Goal: Task Accomplishment & Management: Use online tool/utility

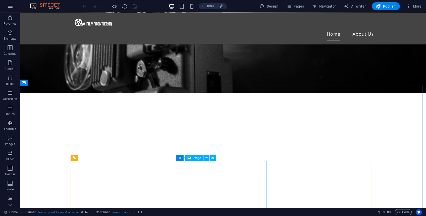
scroll to position [114, 0]
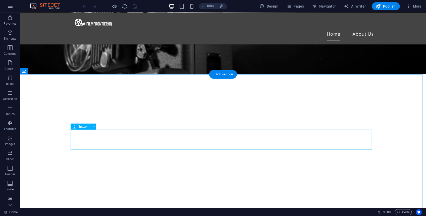
select select "px"
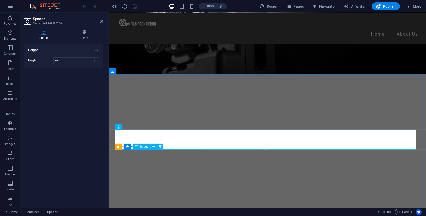
select select "px"
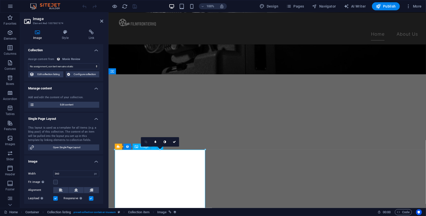
select select "exhibition-image"
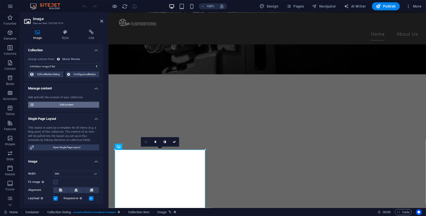
click at [94, 104] on span "Edit content" at bounding box center [67, 105] width 62 height 6
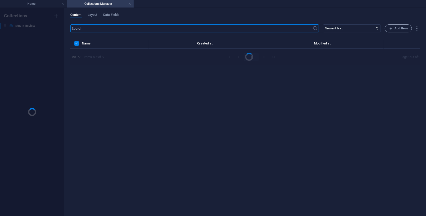
scroll to position [0, 0]
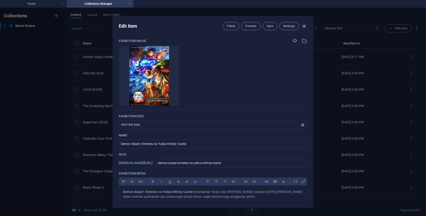
click at [306, 25] on icon "button" at bounding box center [305, 26] width 6 height 6
type input "[DATE]"
type input "demon-slayer-kimetsu-no-yaiba-infinity-castle"
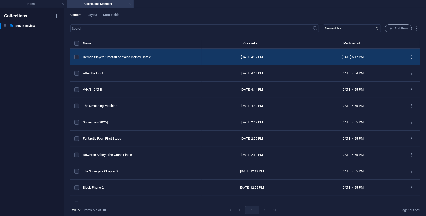
click at [407, 59] on button "items list" at bounding box center [411, 57] width 9 height 8
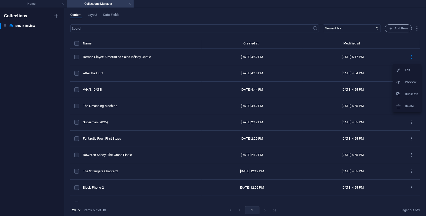
click at [409, 94] on h6 "Duplicate" at bounding box center [412, 94] width 14 height 6
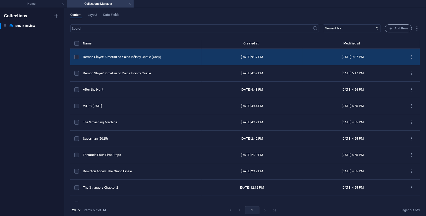
click at [273, 59] on td "[DATE] 9:37 PM" at bounding box center [252, 57] width 101 height 16
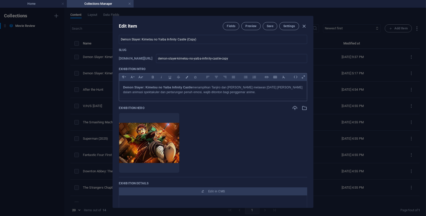
scroll to position [137, 0]
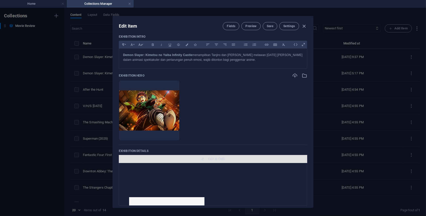
click at [196, 161] on span "Edit in CMS" at bounding box center [213, 159] width 184 height 4
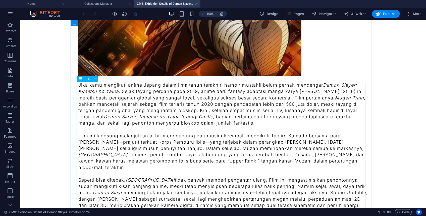
click at [167, 123] on div "Jika kamu mengikuti anime Jepang dalam lima tahun terakhir, hampir mustahil bel…" at bounding box center [223, 193] width 290 height 222
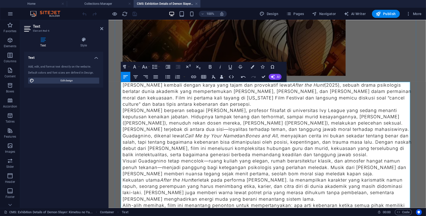
click at [236, 104] on p "[PERSON_NAME] kembali dengan karya yang tajam dan provokatif lewat After the Hu…" at bounding box center [267, 94] width 290 height 25
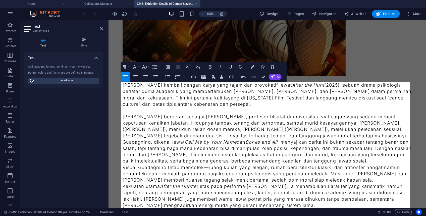
click at [244, 137] on p "[PERSON_NAME] berperan sebagai [PERSON_NAME], profesor filsafat di universitas …" at bounding box center [267, 125] width 290 height 25
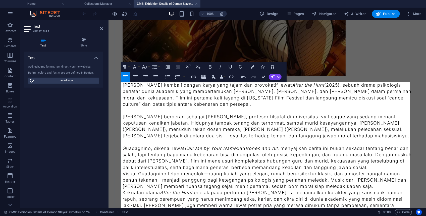
click at [369, 168] on p "Guadagnino, dikenal lewat Call Me by Your Name [PERSON_NAME] and All , menyajik…" at bounding box center [267, 157] width 290 height 25
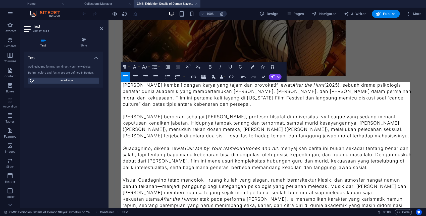
click at [371, 192] on p "Visual Guadagnino tetap mencolok—ruang kuliah yang elegan, rumah berarsitektur …" at bounding box center [267, 186] width 290 height 19
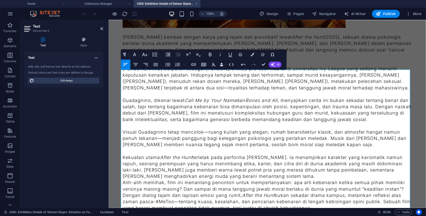
scroll to position [206, 0]
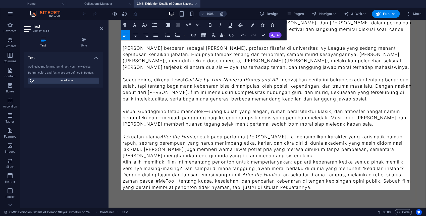
click at [314, 156] on p "Kekuatan utama After the Hunt terletak pada performa [PERSON_NAME]. Ia menampil…" at bounding box center [267, 145] width 290 height 25
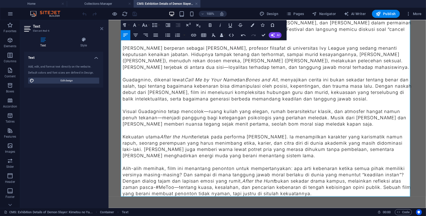
click at [103, 27] on icon at bounding box center [101, 29] width 3 height 4
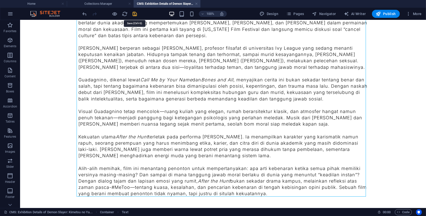
click at [135, 16] on icon "save" at bounding box center [135, 14] width 6 height 6
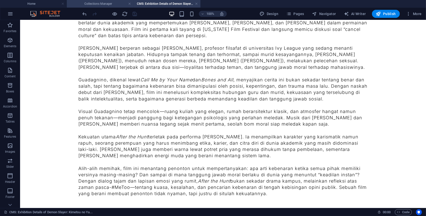
click at [112, 3] on h4 "Collections Manager" at bounding box center [100, 4] width 67 height 6
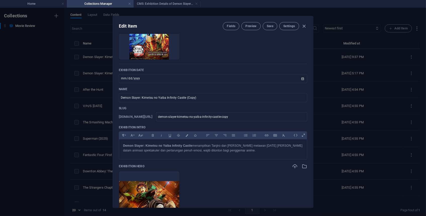
scroll to position [45, 0]
click at [194, 76] on input "[DATE]" at bounding box center [213, 79] width 188 height 9
click at [194, 79] on input "[DATE]" at bounding box center [213, 79] width 188 height 9
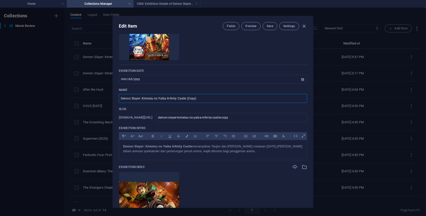
click at [203, 94] on input "Demon Slayer: Kimetsu no Yaiba Infinity Castle (Copy)" at bounding box center [213, 98] width 188 height 9
paste input "L IPSU “DOLORS” AMETCONS ADIPISC Elit se 1484, Doei Tempor Incidid utlabore etd…"
type input "L IPSU “DOLORS” AMETCONS ADIPISC Elit se 1484, Doei Tempor Incidid utlabore etd…"
type input "a-true-disney-princess-problem-back-in-1937-[PERSON_NAME]disney-studios-release…"
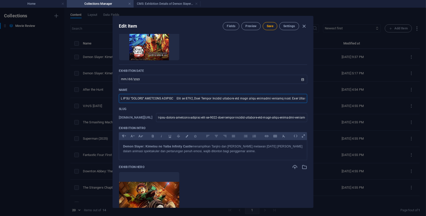
scroll to position [0, 44518]
type input "Demon Slayer: Kimetsu no Yaiba Infinity Castle (Copy)"
type input "demon-slayer-kimetsu-no-yaiba-infinity-castle-copy"
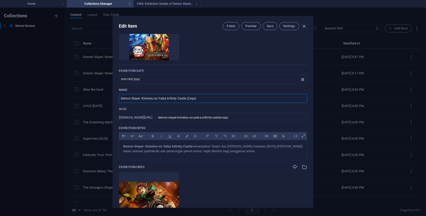
type input "S"
type input "s"
type input "Sn"
type input "sn"
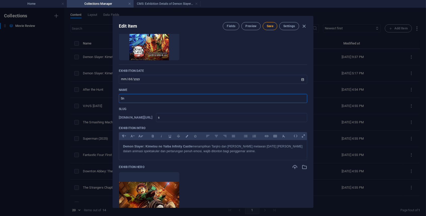
type input "sn"
type input "Sno"
type input "sno"
type input "Snow"
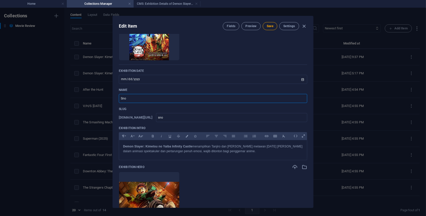
type input "snow"
type input "Snow W"
type input "snow-w"
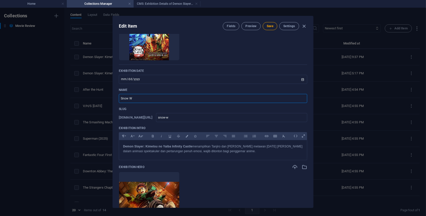
type input "Snow Wh"
type input "snow-wh"
type input "Snow Whi"
type input "snow-whi"
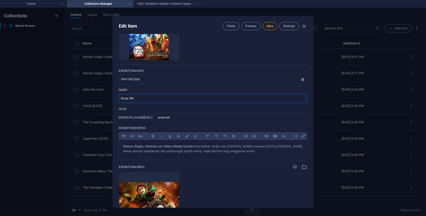
type input "snow-whi"
type input "Snow Whit"
type input "snow-whit"
type input "Snow White"
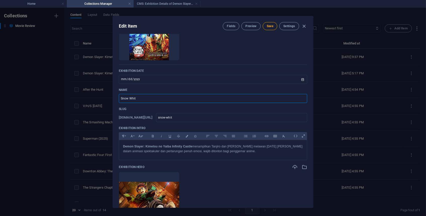
type input "snow-white"
type input "Snow White (2"
type input "snow-white-2"
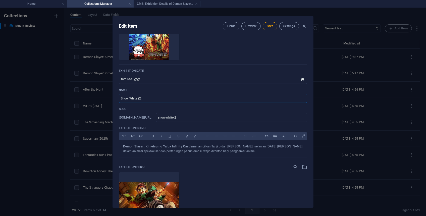
type input "Snow White (20"
type input "snow-white-20"
type input "Snow White (202"
type input "snow-white-202"
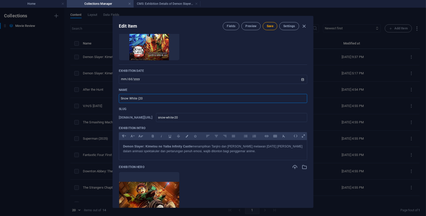
type input "snow-white-202"
type input "Snow White (2025"
type input "snow-white-2025"
type input "Snow White (2025)"
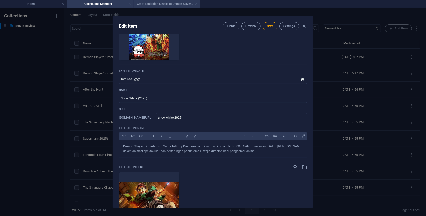
click at [176, 3] on h4 "CMS: Exhibition Details of Demon Slayer: Kimetsu no Ya..." at bounding box center [167, 4] width 67 height 6
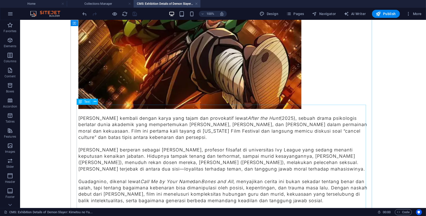
scroll to position [114, 0]
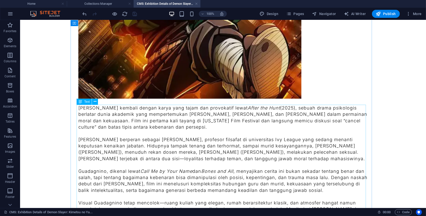
click at [231, 127] on div "[PERSON_NAME] kembali dengan karya yang tajam dan provokatif lewat After the Hu…" at bounding box center [223, 196] width 290 height 183
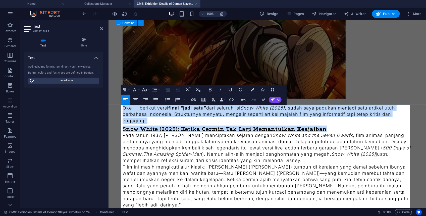
drag, startPoint x: 333, startPoint y: 128, endPoint x: 114, endPoint y: 94, distance: 221.9
click at [114, 94] on div "Oke — berikut versi final “jadi satu” dari seluruh isi Snow White (2025) , suda…" at bounding box center [267, 170] width 314 height 528
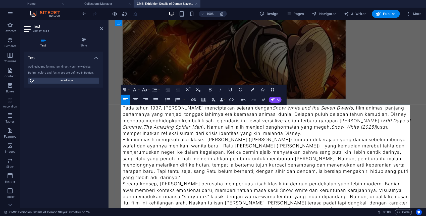
click at [329, 133] on p "Pada tahun 1937, [PERSON_NAME] menciptakan sejarah dengan [PERSON_NAME] and the…" at bounding box center [267, 121] width 290 height 32
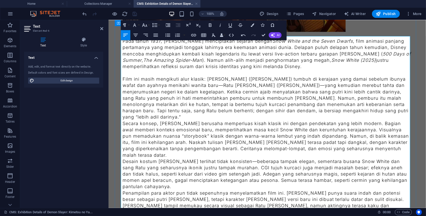
scroll to position [183, 0]
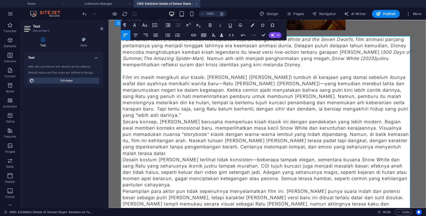
click at [374, 110] on p "Film ini masih mengikuti alur klasik: [PERSON_NAME] ([PERSON_NAME]) tumbuh di k…" at bounding box center [267, 96] width 290 height 44
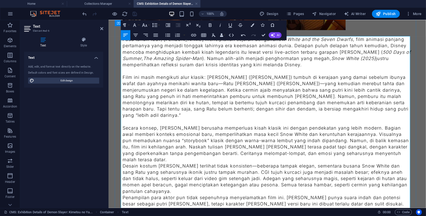
click at [359, 153] on p "Secara konsep, [PERSON_NAME] berusaha memperluas kisah klasik ini dengan pendek…" at bounding box center [267, 144] width 290 height 38
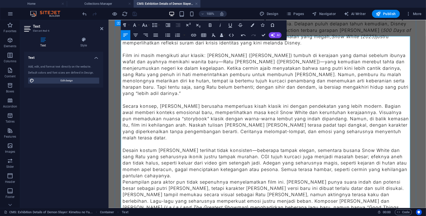
scroll to position [228, 0]
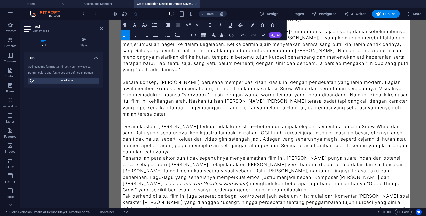
click at [353, 155] on p "Penampilan para aktor pun tidak sepenuhnya menyelamatkan film ini. [PERSON_NAME…" at bounding box center [267, 174] width 290 height 38
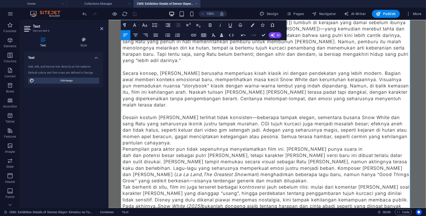
scroll to position [251, 0]
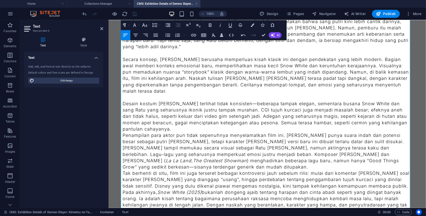
click at [347, 120] on p "Desain kostum [PERSON_NAME] terlihat tidak konsisten—beberapa tampak elegan, se…" at bounding box center [267, 116] width 290 height 32
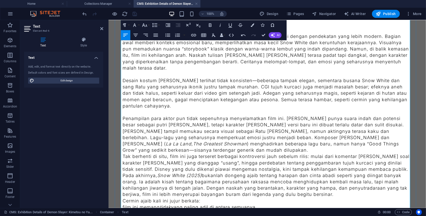
scroll to position [297, 0]
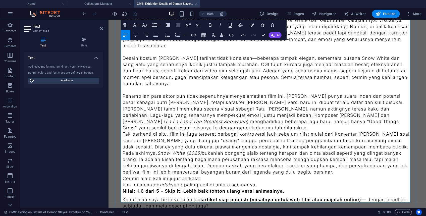
click at [336, 131] on p "Tak berhenti di situ, film ini juga terseret berbagai kontroversi jauh sebelum …" at bounding box center [267, 140] width 290 height 19
click at [340, 122] on p "Penampilan para aktor pun tidak sepenuhnya menyelamatkan film ini. [PERSON_NAME…" at bounding box center [267, 112] width 290 height 38
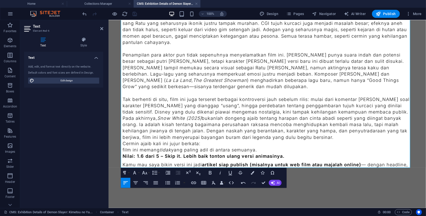
drag, startPoint x: 121, startPoint y: 177, endPoint x: 342, endPoint y: 202, distance: 222.0
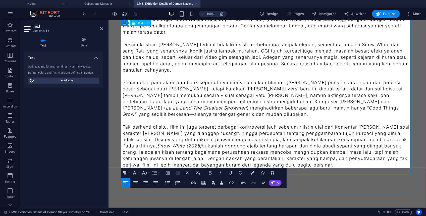
scroll to position [304, 0]
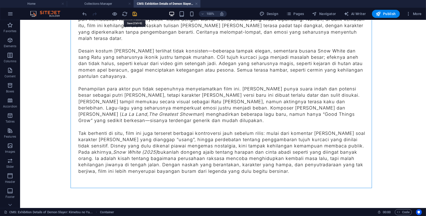
click at [136, 15] on icon "save" at bounding box center [135, 14] width 6 height 6
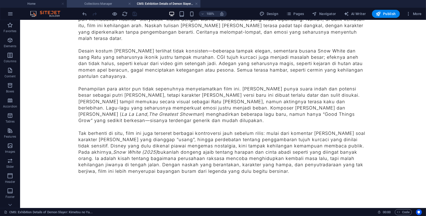
click at [124, 6] on h4 "Collections Manager" at bounding box center [100, 4] width 67 height 6
type input "snow-white-2025"
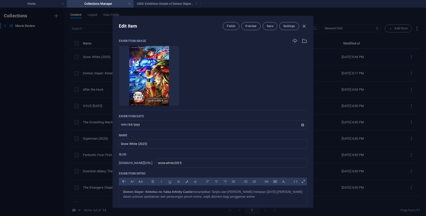
scroll to position [0, 0]
click at [293, 40] on icon "button" at bounding box center [295, 41] width 6 height 6
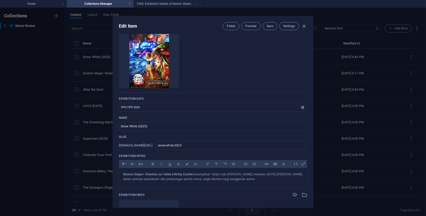
scroll to position [45, 0]
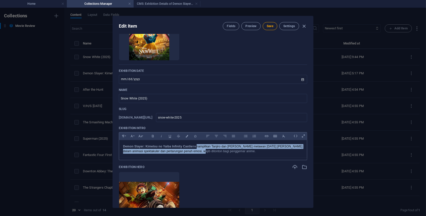
click at [197, 150] on p "Demon Slayer: Kimetsu no Yaiba Infinity Castle menampilkan Tanjiro dan [PERSON_…" at bounding box center [213, 149] width 180 height 10
drag, startPoint x: 151, startPoint y: 147, endPoint x: 216, endPoint y: 153, distance: 65.4
click at [216, 153] on p "Snow White (2025) adalah upaya [PERSON_NAME] menghidupkan kembali dongeng klasi…" at bounding box center [213, 149] width 180 height 10
click at [152, 136] on icon "button" at bounding box center [153, 136] width 2 height 3
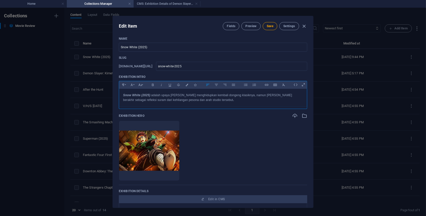
scroll to position [114, 0]
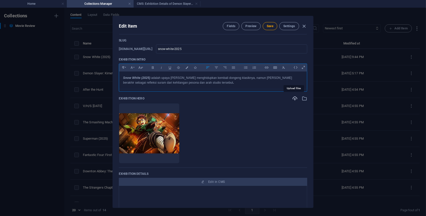
click at [294, 98] on icon "button" at bounding box center [295, 99] width 6 height 6
click at [141, 2] on h4 "CMS: Exhibition Details of Demon Slayer: Kimetsu no Ya..." at bounding box center [167, 4] width 67 height 6
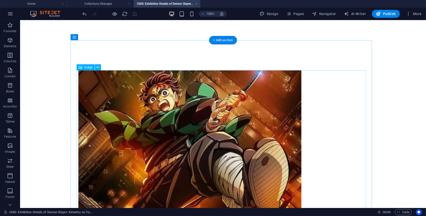
click at [207, 132] on figure at bounding box center [223, 141] width 290 height 142
click at [206, 132] on figure at bounding box center [223, 141] width 290 height 142
select select "px"
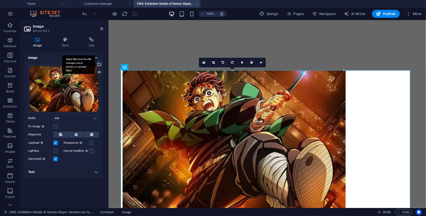
click at [95, 63] on div "Select files from the file manager, stock photos, or upload file(s)" at bounding box center [78, 64] width 33 height 19
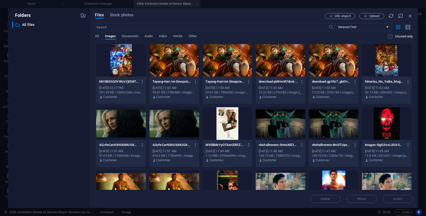
click at [126, 68] on div at bounding box center [121, 60] width 50 height 33
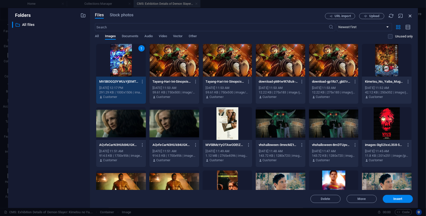
click at [412, 16] on icon "button" at bounding box center [411, 16] width 6 height 6
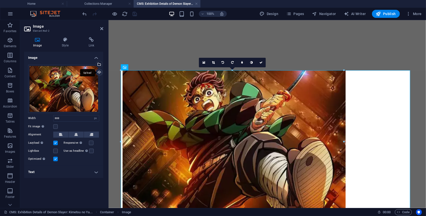
click at [100, 72] on div "Upload" at bounding box center [99, 73] width 8 height 8
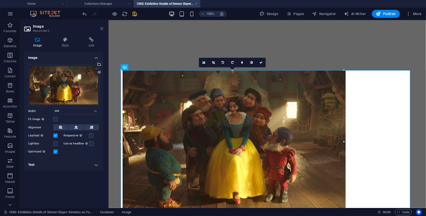
click at [102, 30] on icon at bounding box center [101, 29] width 3 height 4
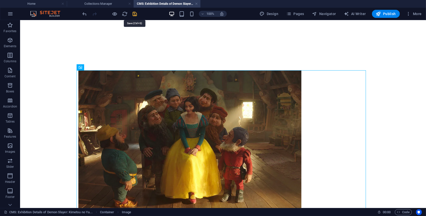
click at [135, 13] on icon "save" at bounding box center [135, 14] width 6 height 6
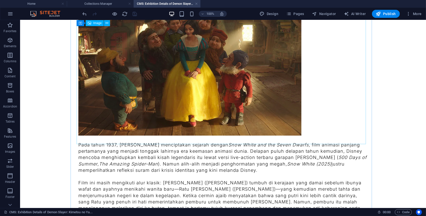
scroll to position [68, 0]
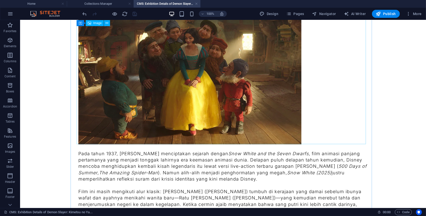
click at [258, 94] on figure at bounding box center [223, 73] width 290 height 142
click at [278, 104] on figure at bounding box center [223, 73] width 290 height 142
select select "px"
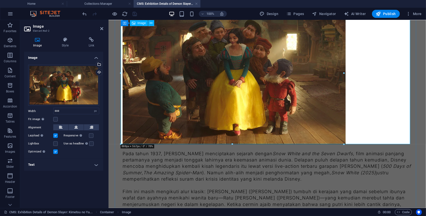
drag, startPoint x: 453, startPoint y: 93, endPoint x: 373, endPoint y: 75, distance: 81.2
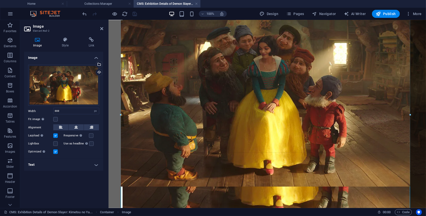
drag, startPoint x: 344, startPoint y: 73, endPoint x: 426, endPoint y: 79, distance: 82.2
type input "1152"
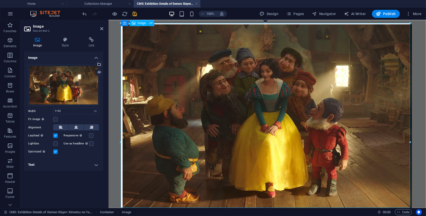
scroll to position [45, 0]
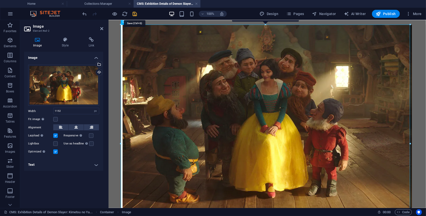
click at [136, 15] on icon "save" at bounding box center [135, 14] width 6 height 6
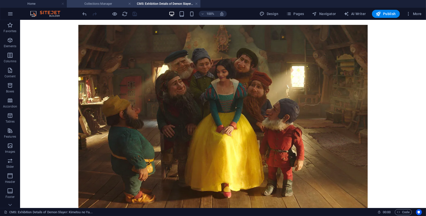
click at [101, 4] on h4 "Collections Manager" at bounding box center [100, 4] width 67 height 6
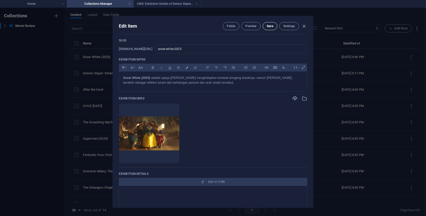
click at [267, 25] on span "Save" at bounding box center [270, 26] width 7 height 4
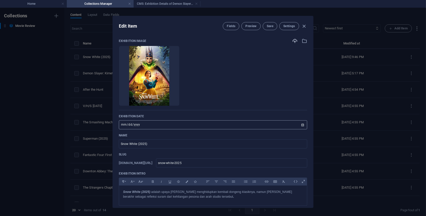
click at [133, 123] on input "[DATE]" at bounding box center [213, 124] width 188 height 9
type input "[DATE]"
click at [271, 28] on button "Save" at bounding box center [270, 26] width 15 height 8
click at [303, 28] on icon "button" at bounding box center [305, 26] width 6 height 6
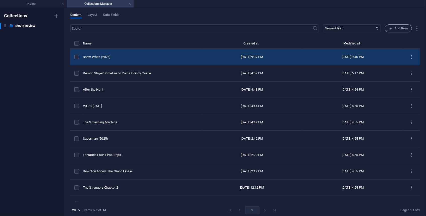
click at [409, 55] on icon "items list" at bounding box center [411, 57] width 5 height 5
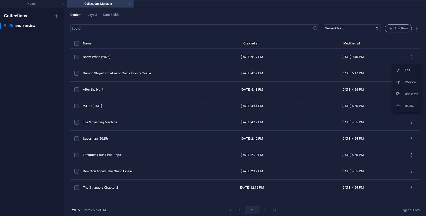
click at [411, 90] on li "Duplicate" at bounding box center [407, 94] width 29 height 12
click at [120, 56] on div "Snow White (2025) (Copy)" at bounding box center [140, 57] width 115 height 5
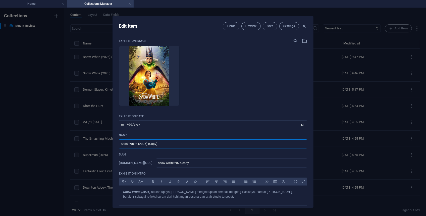
click at [159, 142] on input "Snow White (2025) (Copy)" at bounding box center [213, 143] width 188 height 9
paste input "Freakier [DATE]"
type input "Freakier [DATE]"
type input "freakier-[DATE]"
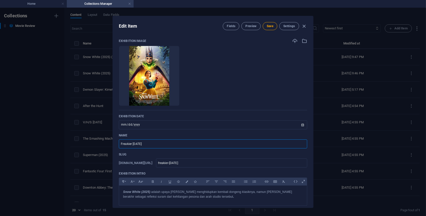
type input "Freakier [DATE]"
click at [168, 93] on div at bounding box center [149, 98] width 60 height 15
click at [295, 41] on icon "button" at bounding box center [295, 41] width 6 height 6
click at [123, 124] on input "[DATE]" at bounding box center [213, 124] width 188 height 9
type input "[DATE]"
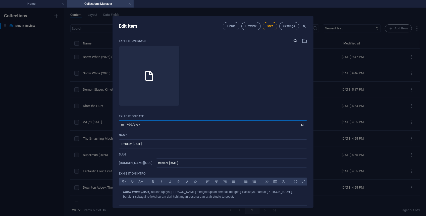
type input "[DATE]"
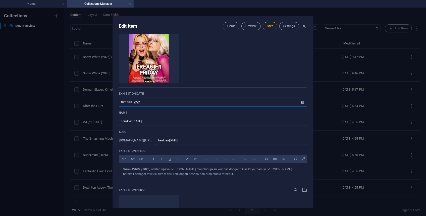
scroll to position [68, 0]
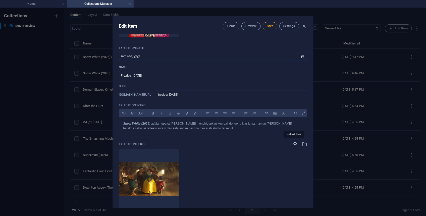
click at [293, 144] on icon "button" at bounding box center [295, 144] width 6 height 6
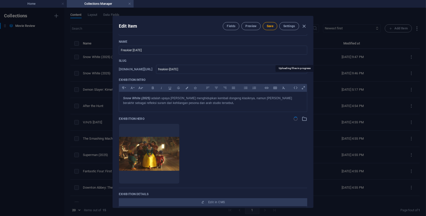
scroll to position [137, 0]
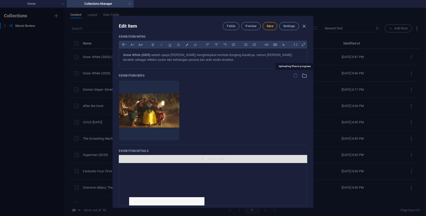
click at [200, 160] on span "Edit in CMS" at bounding box center [213, 159] width 184 height 4
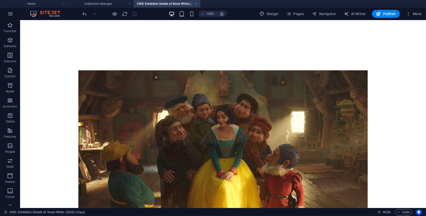
scroll to position [0, 0]
click at [155, 113] on figure at bounding box center [223, 162] width 290 height 185
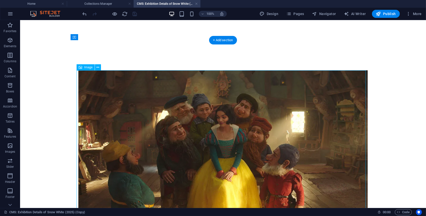
click at [155, 113] on figure at bounding box center [223, 162] width 290 height 185
select select "px"
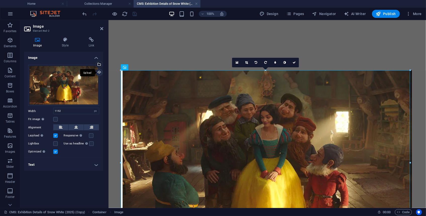
click at [98, 73] on div "Upload" at bounding box center [99, 73] width 8 height 8
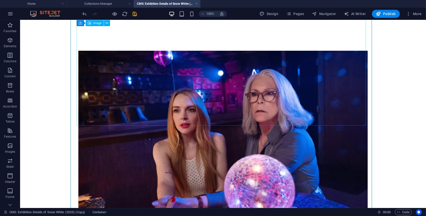
scroll to position [137, 0]
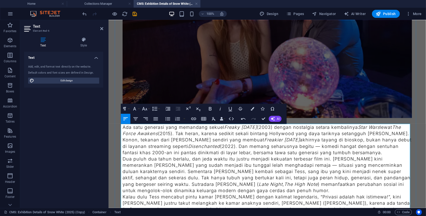
click at [354, 153] on p "Ada satu generasi yang memandang sekuel Freaky [DATE] (2003) dengan nostalgia s…" at bounding box center [267, 140] width 290 height 32
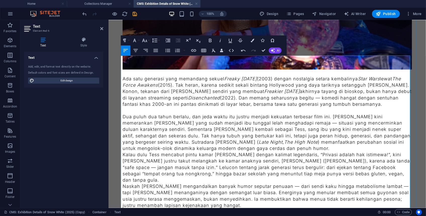
scroll to position [206, 0]
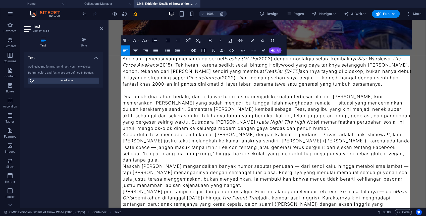
click at [266, 131] on p "Kalau dulu Tess mencabut pintu kamar [PERSON_NAME] dengan kalimat legendaris, “…" at bounding box center [267, 147] width 290 height 32
click at [259, 126] on p "Dua puluh dua tahun berlalu, dan jeda waktu itu justru menjadi kekuatan terbesa…" at bounding box center [267, 112] width 290 height 38
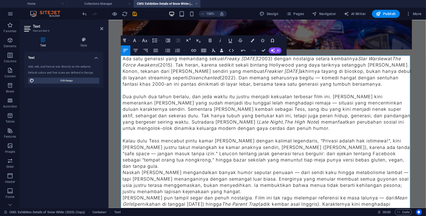
click at [237, 186] on p "Naskah [PERSON_NAME] mengandalkan banyak humor seputar penuaan — dari sendi kak…" at bounding box center [267, 181] width 290 height 25
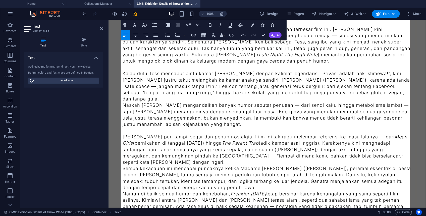
scroll to position [274, 0]
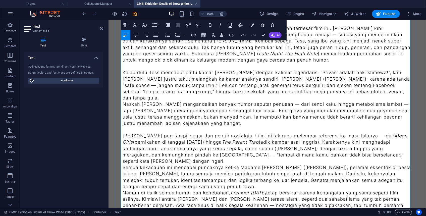
click at [351, 101] on p "Naskah [PERSON_NAME] mengandalkan banyak humor seputar penuaan — dari sendi kak…" at bounding box center [267, 113] width 290 height 25
click at [352, 88] on p "Kalau dulu Tess mencabut pintu kamar [PERSON_NAME] dengan kalimat legendaris, “…" at bounding box center [267, 85] width 290 height 32
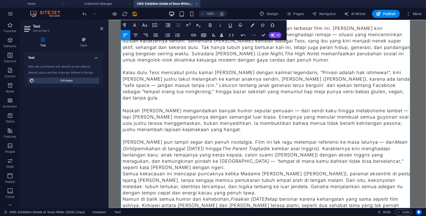
click at [228, 158] on p "[PERSON_NAME] pun tampil segar dan penuh nostalgia. Film ini tak ragu melempar …" at bounding box center [267, 155] width 290 height 32
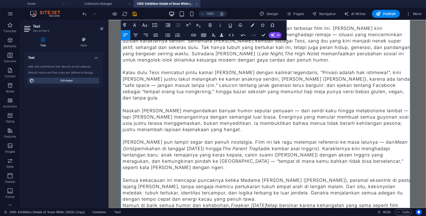
click at [208, 192] on p "Semua kekacauan ini mencapai puncaknya ketika Madame [PERSON_NAME] ([PERSON_NAM…" at bounding box center [267, 189] width 290 height 25
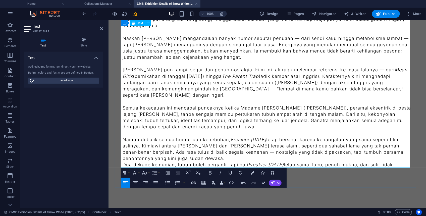
click at [214, 151] on p "Namun di balik semua humor dan kehebohan, Freakier [DATE] tetap bersinar karena…" at bounding box center [267, 148] width 290 height 25
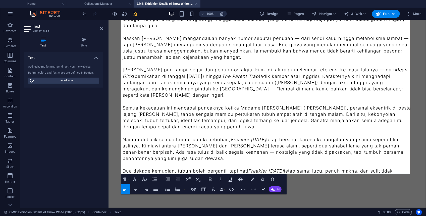
click at [137, 13] on icon "save" at bounding box center [135, 14] width 6 height 6
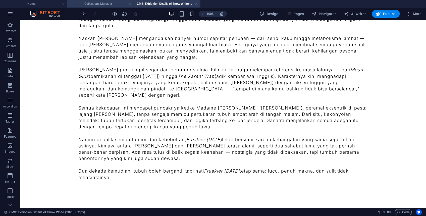
click at [114, 6] on h4 "Collections Manager" at bounding box center [100, 4] width 67 height 6
type input "freakier-[DATE]"
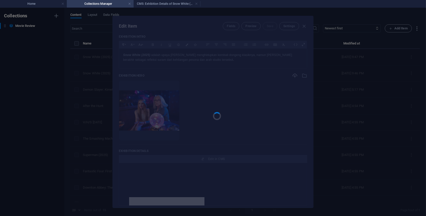
scroll to position [0, 0]
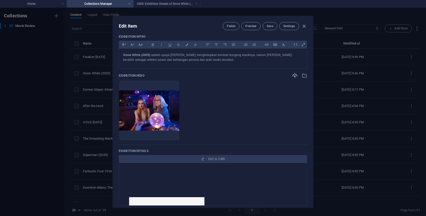
type input "Freakier [DATE]"
click at [271, 26] on span "Save" at bounding box center [270, 26] width 7 height 4
click at [304, 27] on icon "button" at bounding box center [305, 26] width 6 height 6
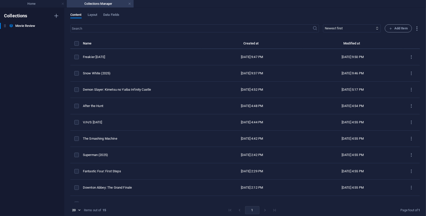
type input "[DATE]"
type input "freakier-[DATE]"
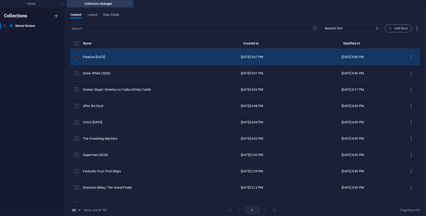
click at [118, 53] on td "Freakier [DATE]" at bounding box center [142, 57] width 119 height 16
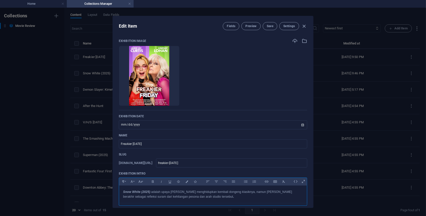
click at [150, 195] on p "Snow White (2025) adalah upaya [PERSON_NAME] menghidupkan kembali dongeng klasi…" at bounding box center [213, 195] width 180 height 10
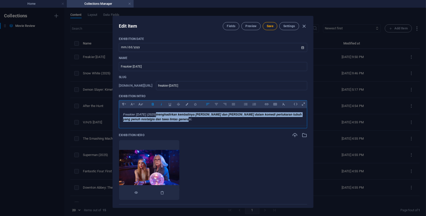
scroll to position [101, 0]
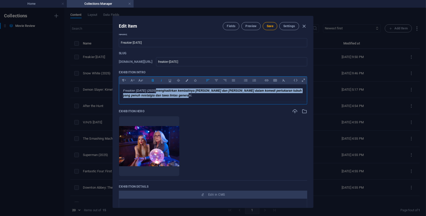
drag, startPoint x: 155, startPoint y: 192, endPoint x: 156, endPoint y: 80, distance: 112.6
click at [212, 118] on div "Exhibition Image Drop files here to upload them instantly Exhibition Date [DATE…" at bounding box center [213, 126] width 188 height 379
click at [151, 78] on icon "button" at bounding box center [153, 80] width 4 height 6
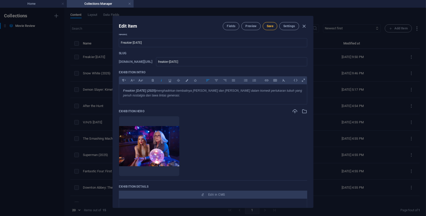
click at [267, 26] on span "Save" at bounding box center [270, 26] width 7 height 4
click at [304, 25] on icon "button" at bounding box center [305, 26] width 6 height 6
type input "[DATE]"
type input "freakier-[DATE]"
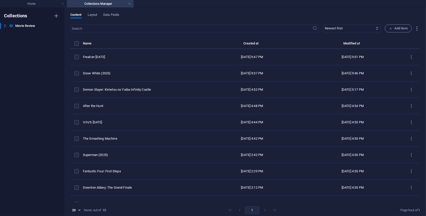
scroll to position [0, 0]
drag, startPoint x: 191, startPoint y: 21, endPoint x: 189, endPoint y: 15, distance: 5.9
click at [191, 21] on div "Content Layout Data Fields" at bounding box center [245, 18] width 350 height 10
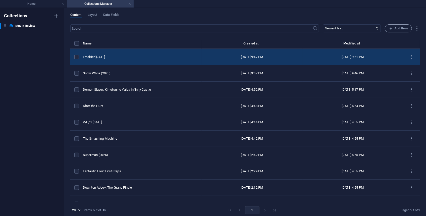
click at [140, 59] on div "Freakier [DATE]" at bounding box center [140, 57] width 115 height 5
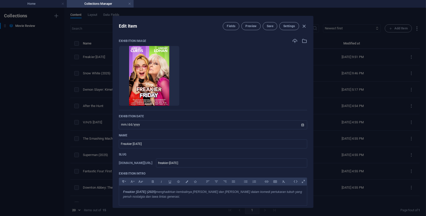
click at [332, 40] on div "Edit Item Fields Preview Save Settings Exhibition Image Drop files here to uplo…" at bounding box center [213, 112] width 426 height 208
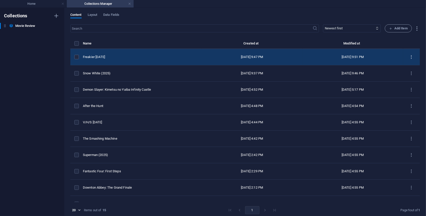
click at [410, 56] on icon "items list" at bounding box center [411, 57] width 5 height 5
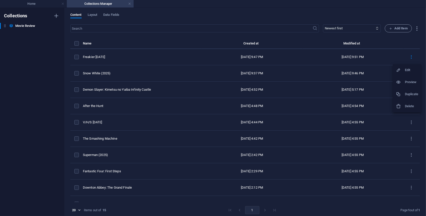
click at [407, 91] on h6 "Duplicate" at bounding box center [412, 94] width 14 height 6
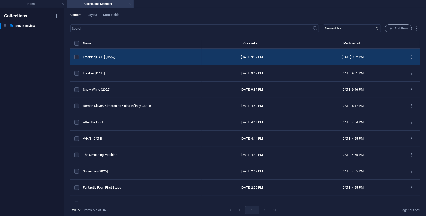
click at [121, 58] on div "Freakier [DATE] (Copy)" at bounding box center [140, 57] width 115 height 5
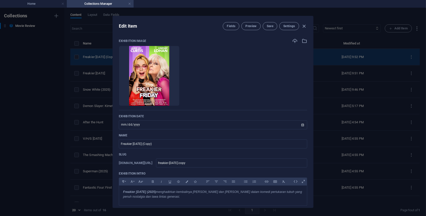
click at [121, 58] on li at bounding box center [149, 76] width 61 height 60
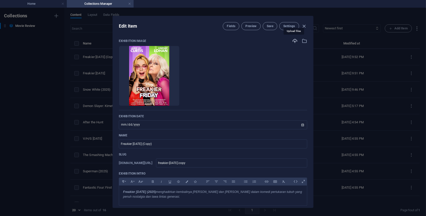
click at [293, 41] on icon "button" at bounding box center [295, 41] width 6 height 6
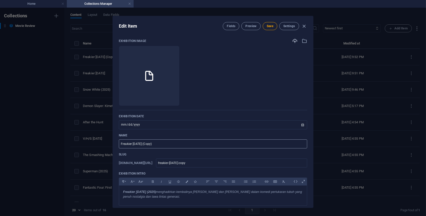
click at [154, 144] on input "Freakier [DATE] (Copy)" at bounding box center [213, 143] width 188 height 9
type input "W"
type input "w"
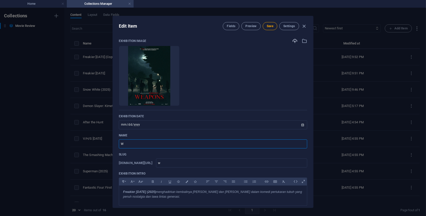
type input "We"
type input "we"
type input "Wea"
type input "wea"
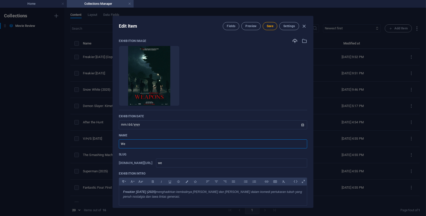
type input "wea"
type input "Weap"
type input "weap"
type input "Weapo"
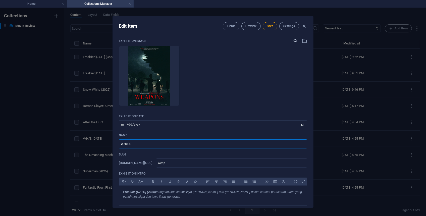
type input "weapo"
type input "Weapon"
type input "weapon"
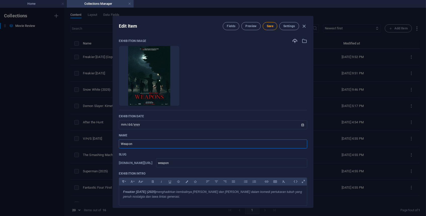
type input "Weapons"
type input "weapons"
type input "Weapons"
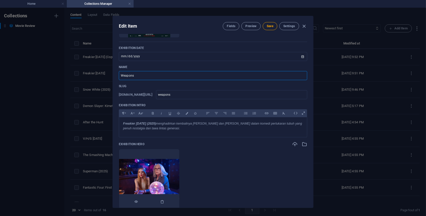
scroll to position [114, 0]
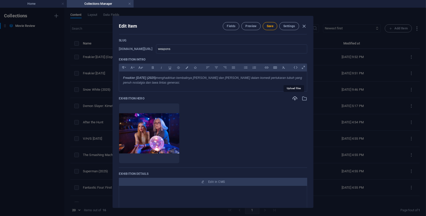
click at [295, 99] on icon "button" at bounding box center [295, 99] width 6 height 6
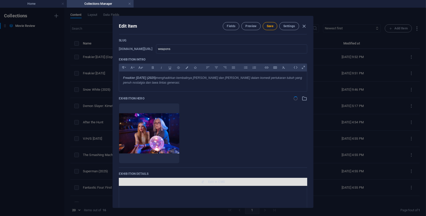
scroll to position [160, 0]
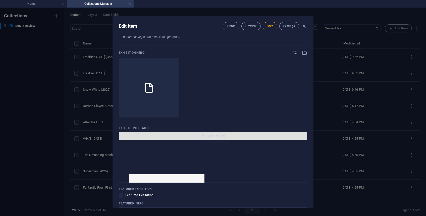
click at [204, 135] on icon "button" at bounding box center [202, 136] width 3 height 3
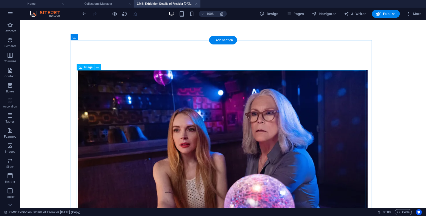
scroll to position [0, 0]
click at [217, 97] on figure at bounding box center [223, 162] width 290 height 185
select select "px"
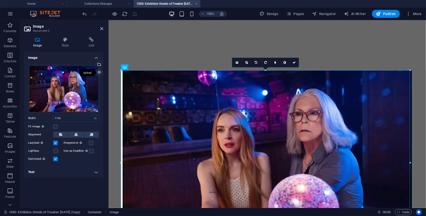
click at [99, 72] on div "Upload" at bounding box center [99, 73] width 8 height 8
click at [106, 5] on h4 "Collections Manager" at bounding box center [100, 4] width 67 height 6
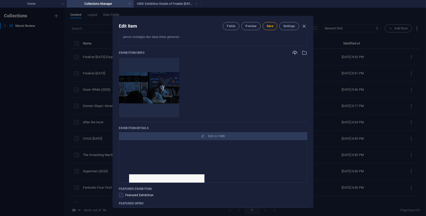
click at [227, 92] on ul "Drop files here to upload them instantly" at bounding box center [213, 88] width 188 height 60
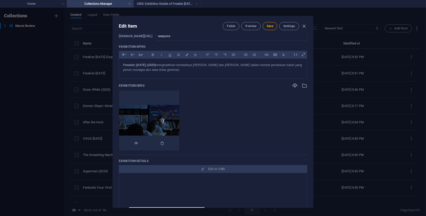
scroll to position [114, 0]
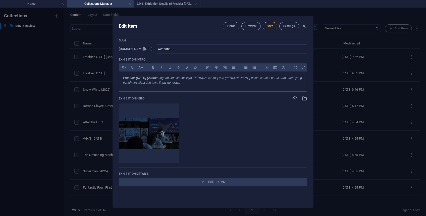
click at [162, 83] on em "menghadirkan kembalinya [PERSON_NAME] dan [PERSON_NAME] dalam komedi pertukaran…" at bounding box center [212, 80] width 179 height 8
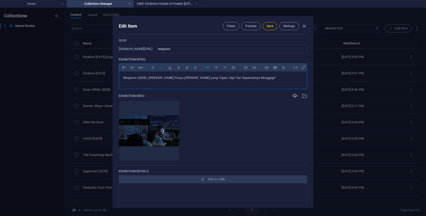
drag, startPoint x: 147, startPoint y: 77, endPoint x: 173, endPoint y: 83, distance: 26.8
click at [147, 76] on em "Weapons (2025): [PERSON_NAME] Karya [PERSON_NAME] yang Tajam Tapi Tak Sepenuhny…" at bounding box center [199, 78] width 153 height 4
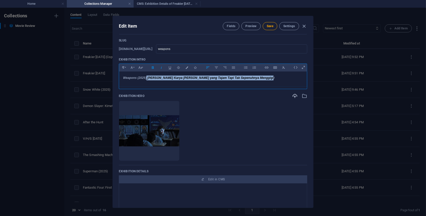
drag, startPoint x: 146, startPoint y: 78, endPoint x: 220, endPoint y: 77, distance: 73.6
click at [273, 85] on div "Weapons (2025) [PERSON_NAME] Karya [PERSON_NAME] yang Tajam Tapi Tak Sepenuhnya…" at bounding box center [213, 79] width 188 height 15
click at [151, 68] on icon "button" at bounding box center [153, 68] width 4 height 6
drag, startPoint x: 172, startPoint y: 2, endPoint x: 165, endPoint y: 5, distance: 8.0
click at [172, 2] on h4 "CMS: Exhibition Details of Freakier [DATE] (Copy)" at bounding box center [167, 4] width 67 height 6
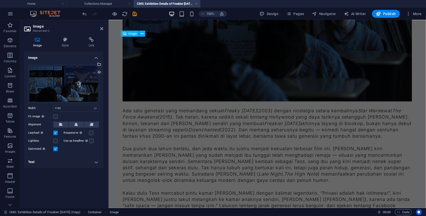
scroll to position [160, 0]
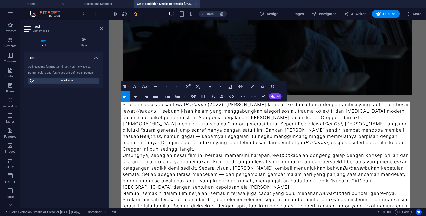
click at [324, 143] on p "Setelah sukses besar lewat Barbarian (2022), [PERSON_NAME] kembali ke dunia hor…" at bounding box center [267, 126] width 290 height 51
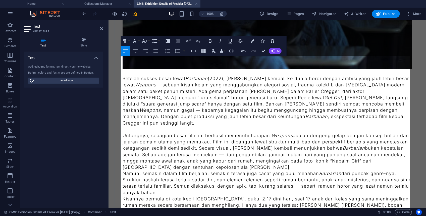
scroll to position [206, 0]
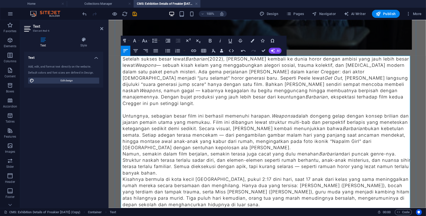
click at [316, 151] on p "Namun, semakin dalam film berjalan, semakin terasa juga cacat yang dulu menahan…" at bounding box center [267, 163] width 290 height 25
click at [316, 143] on p "Untungnya, sebagian besar film ini berhasil memenuhi harapan. Weapons adalah do…" at bounding box center [267, 132] width 290 height 38
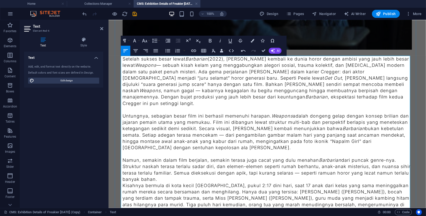
click at [315, 168] on p "Namun, semakin dalam film berjalan, semakin terasa juga cacat yang dulu menahan…" at bounding box center [267, 169] width 290 height 25
click at [316, 170] on p "Namun, semakin dalam film berjalan, semakin terasa juga cacat yang dulu menahan…" at bounding box center [267, 169] width 290 height 25
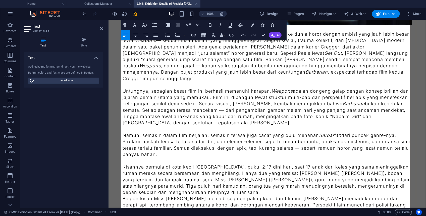
scroll to position [274, 0]
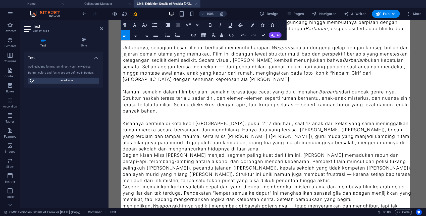
click at [306, 140] on p "Kisahnya bermula di kota kecil [GEOGRAPHIC_DATA], pukul 2:17 dini hari, saat 17…" at bounding box center [267, 136] width 290 height 32
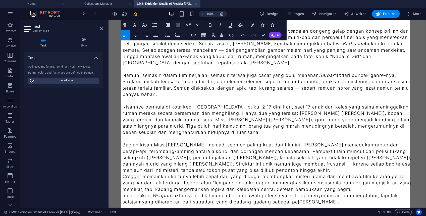
scroll to position [297, 0]
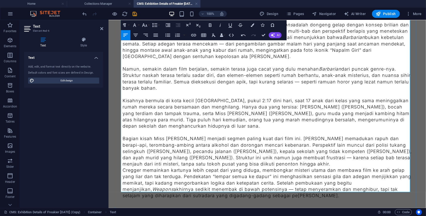
click at [288, 158] on p "Bagian kisah Miss [PERSON_NAME] menjadi segmen paling kuat dari film ini. [PERS…" at bounding box center [267, 151] width 290 height 32
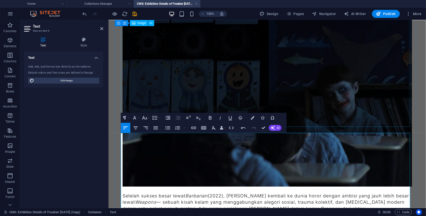
scroll to position [68, 0]
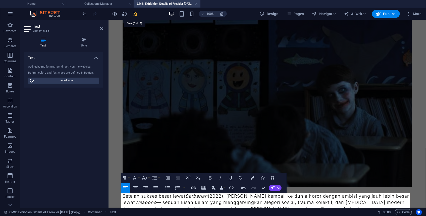
click at [136, 13] on icon "save" at bounding box center [135, 14] width 6 height 6
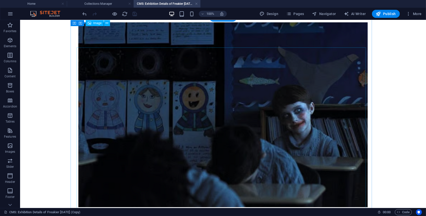
scroll to position [23, 0]
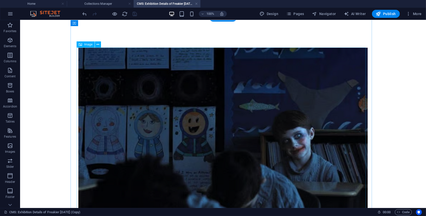
click at [204, 123] on figure at bounding box center [223, 139] width 290 height 185
select select "px"
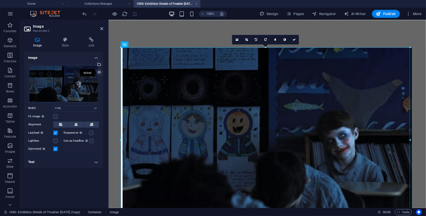
click at [99, 74] on div "Upload" at bounding box center [99, 73] width 8 height 8
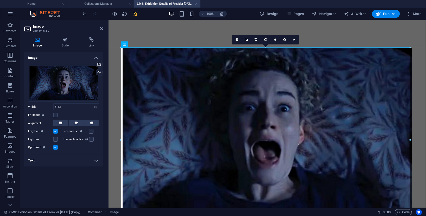
click at [102, 27] on icon at bounding box center [101, 29] width 3 height 4
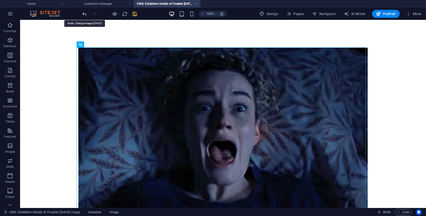
click at [83, 13] on icon "undo" at bounding box center [85, 14] width 6 height 6
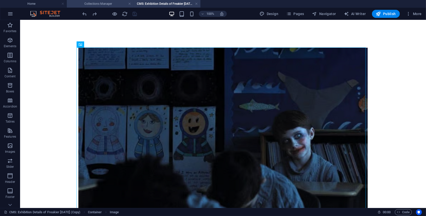
click at [117, 5] on h4 "Collections Manager" at bounding box center [100, 4] width 67 height 6
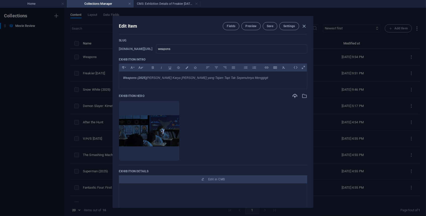
scroll to position [0, 0]
drag, startPoint x: 187, startPoint y: 82, endPoint x: 206, endPoint y: 79, distance: 19.6
click at [187, 82] on div "Weapons (2025) [PERSON_NAME] Karya [PERSON_NAME] yang Tajam Tapi Tak Sepenuhnya…" at bounding box center [213, 79] width 188 height 15
click at [270, 25] on span "Save" at bounding box center [270, 26] width 7 height 4
click at [303, 26] on icon "button" at bounding box center [305, 26] width 6 height 6
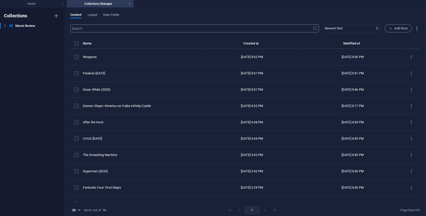
type input "[DATE]"
type input "weapons"
drag, startPoint x: 54, startPoint y: 5, endPoint x: 223, endPoint y: 4, distance: 169.1
click at [54, 5] on h4 "Home" at bounding box center [33, 4] width 67 height 6
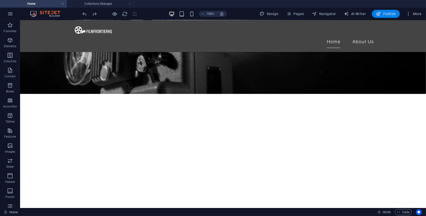
click at [380, 14] on icon "button" at bounding box center [378, 13] width 5 height 5
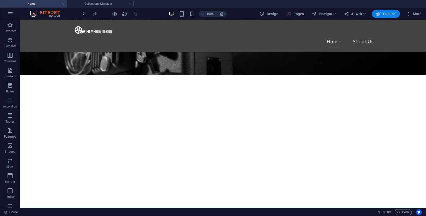
click at [379, 12] on icon "button" at bounding box center [378, 13] width 5 height 5
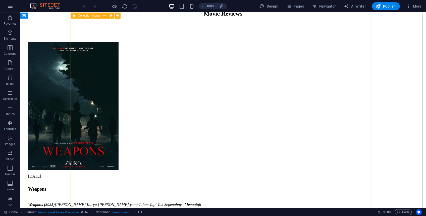
scroll to position [388, 0]
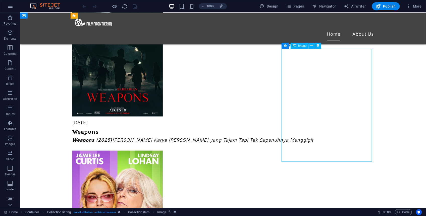
scroll to position [480, 0]
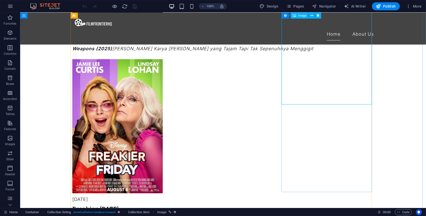
select select "px"
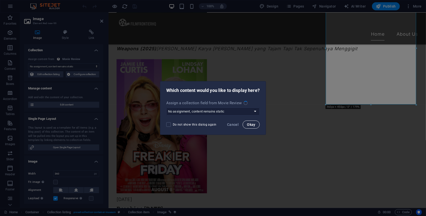
select select "exhibition-image"
click at [234, 125] on span "Cancel" at bounding box center [233, 125] width 12 height 4
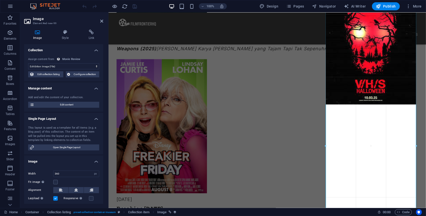
drag, startPoint x: 325, startPoint y: 105, endPoint x: 211, endPoint y: 106, distance: 114.6
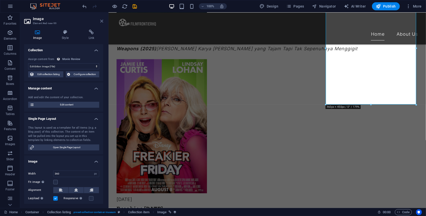
click at [100, 21] on icon at bounding box center [101, 21] width 3 height 4
